Goal: Communication & Community: Answer question/provide support

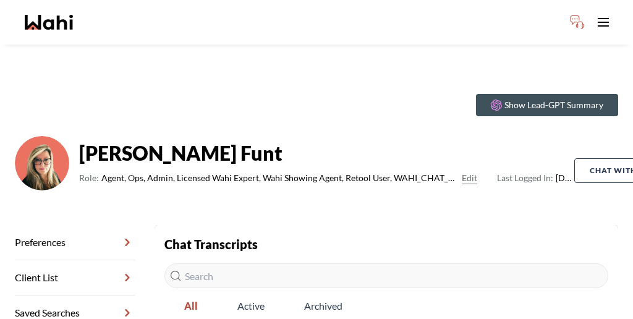
scroll to position [70, 0]
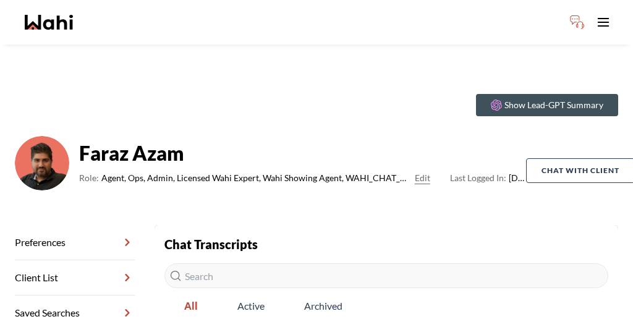
scroll to position [187, 0]
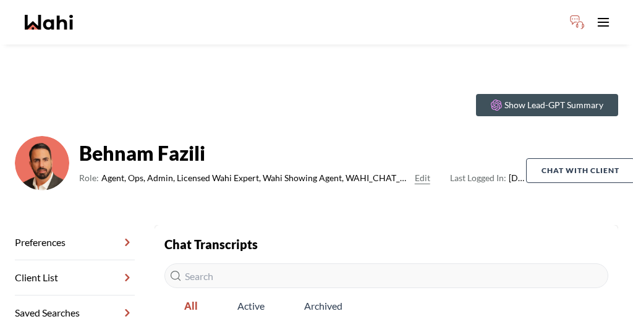
scroll to position [197, 0]
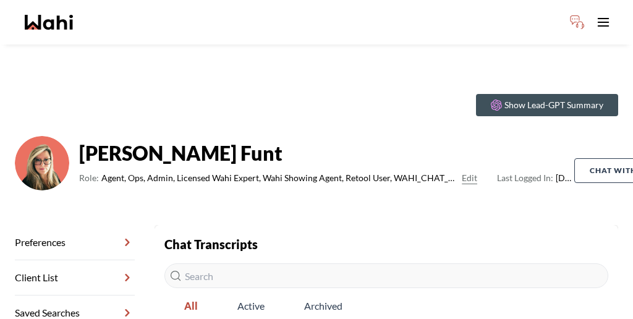
scroll to position [70, 0]
